Goal: Check status: Check status

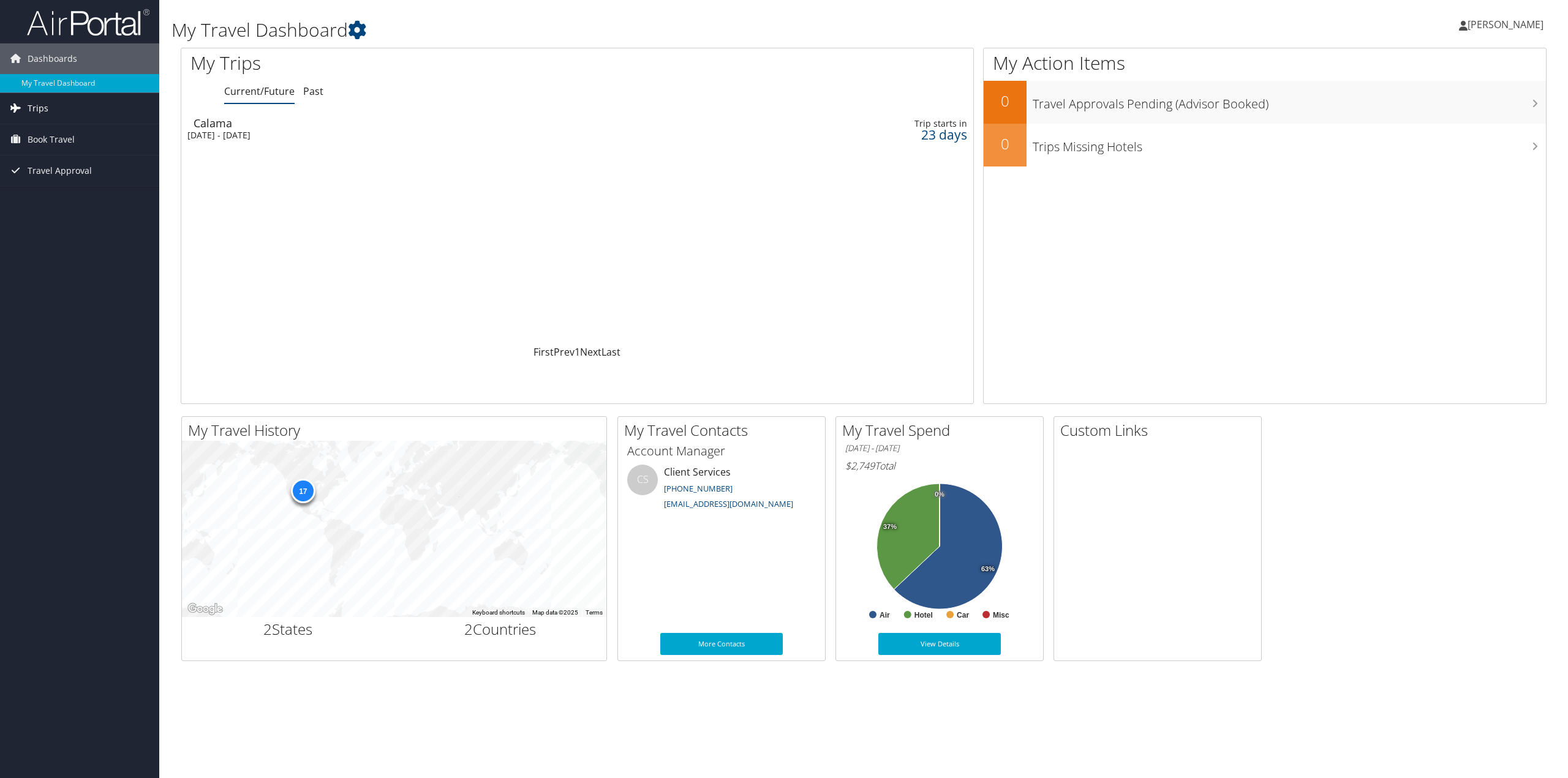
click at [41, 108] on span "Trips" at bounding box center [37, 109] width 21 height 31
click at [47, 135] on link "Current/Future Trips" at bounding box center [80, 133] width 159 height 18
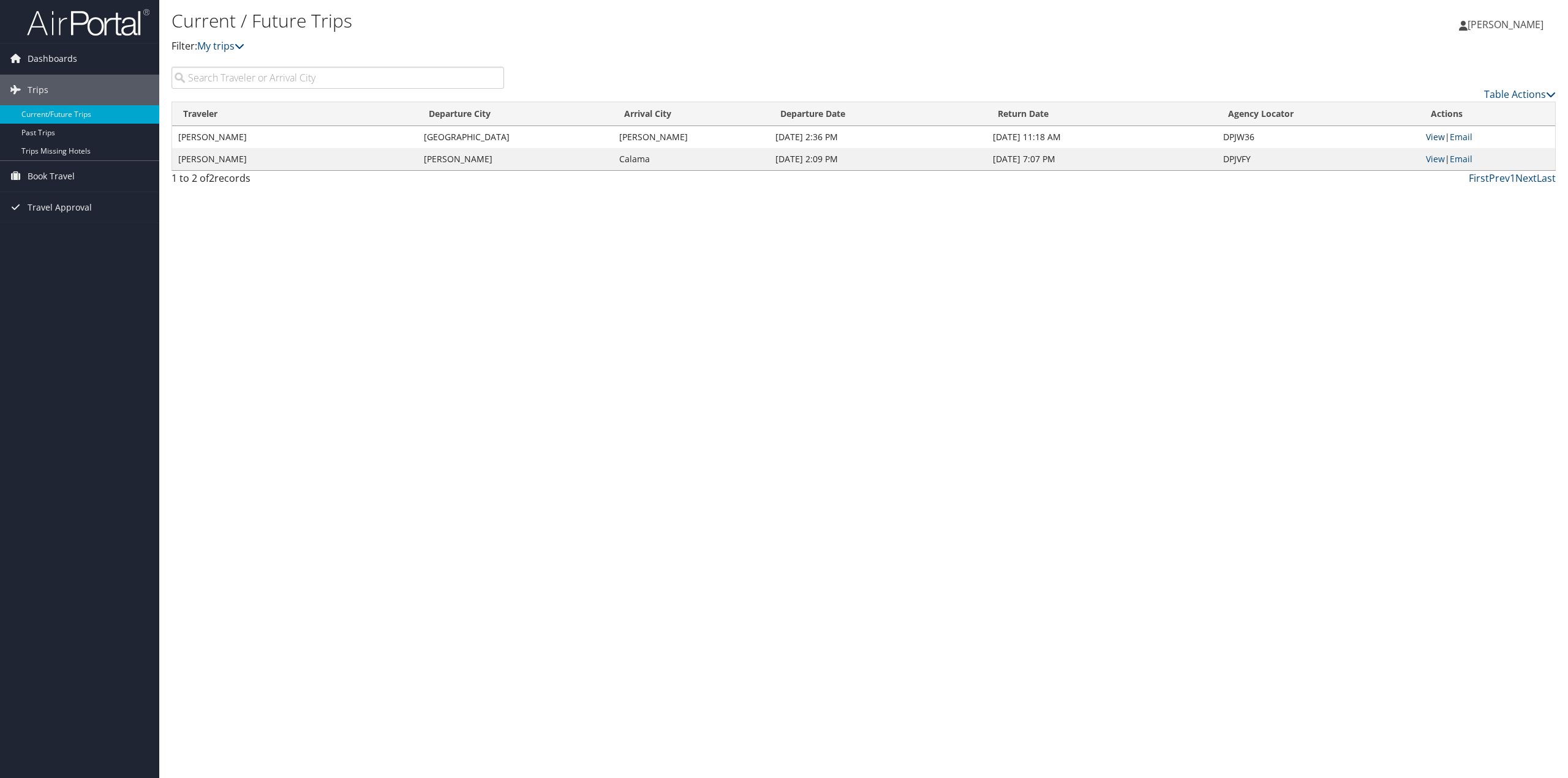
click at [1439, 139] on link "View" at bounding box center [1435, 136] width 19 height 11
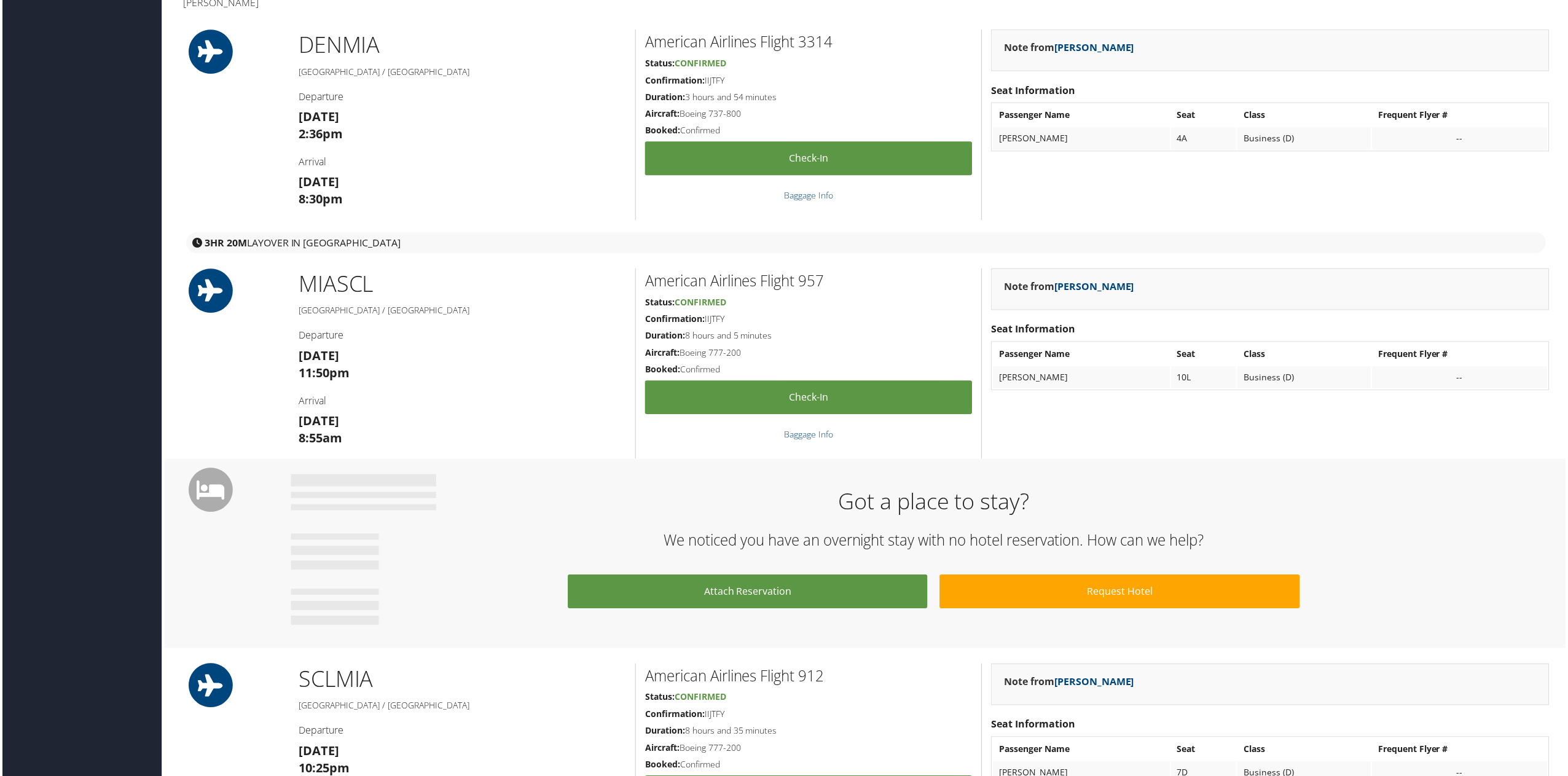
scroll to position [368, 0]
